Goal: Task Accomplishment & Management: Complete application form

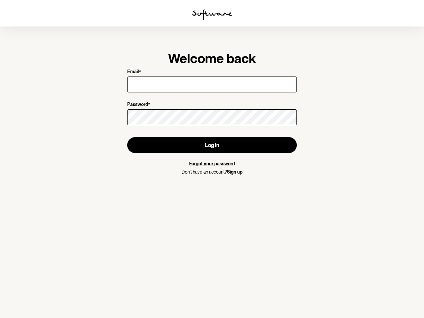
click at [212, 15] on img at bounding box center [212, 14] width 40 height 11
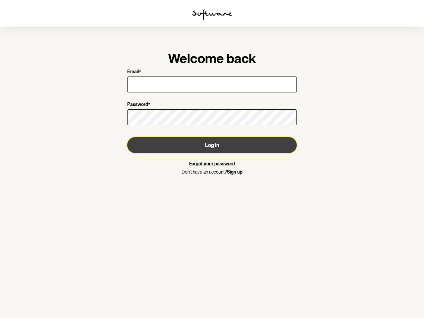
click at [212, 145] on button "Log in" at bounding box center [212, 145] width 170 height 16
